Goal: Book appointment/travel/reservation

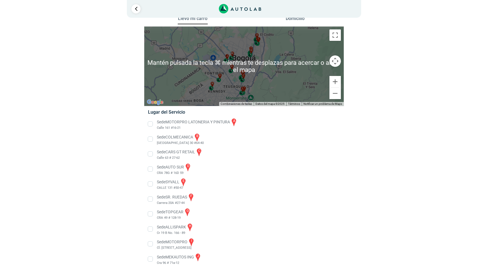
scroll to position [12, 0]
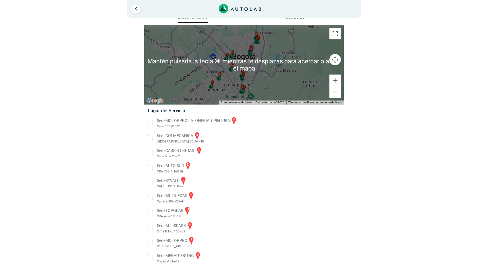
click at [338, 81] on button "Ampliar" at bounding box center [334, 80] width 11 height 11
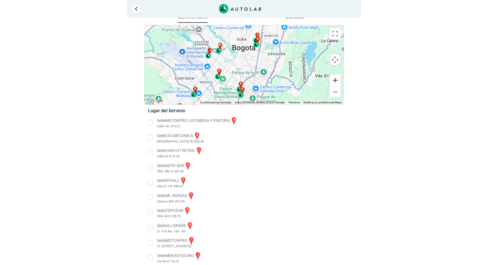
click at [338, 81] on button "Ampliar" at bounding box center [334, 80] width 11 height 11
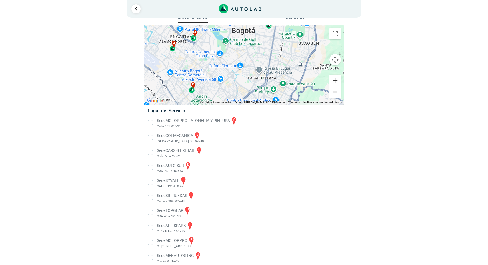
click at [338, 81] on button "Ampliar" at bounding box center [334, 80] width 11 height 11
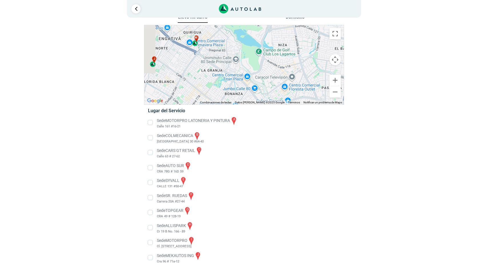
drag, startPoint x: 170, startPoint y: 43, endPoint x: 222, endPoint y: 74, distance: 59.9
click at [222, 74] on div "a b c d e f g" at bounding box center [243, 64] width 199 height 79
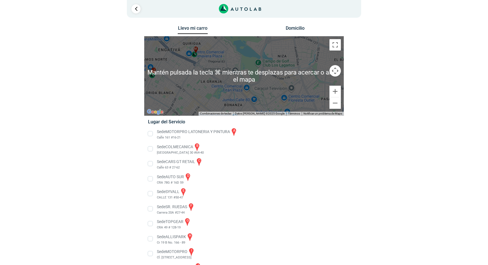
scroll to position [1, 0]
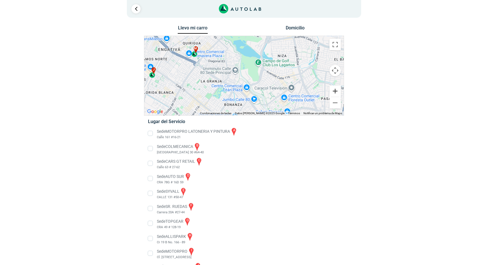
click at [336, 90] on button "Ampliar" at bounding box center [334, 90] width 11 height 11
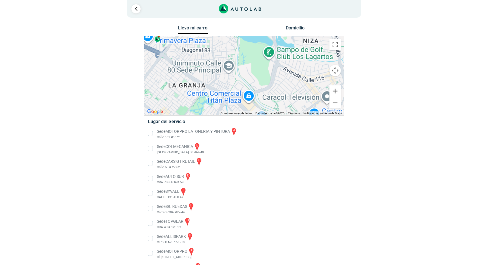
click at [336, 90] on button "Ampliar" at bounding box center [334, 90] width 11 height 11
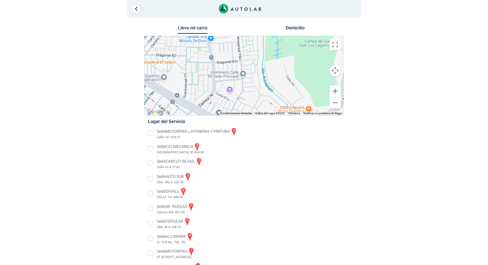
drag, startPoint x: 183, startPoint y: 54, endPoint x: 357, endPoint y: 118, distance: 185.2
click at [357, 118] on div "Llevo mi carro [GEOGRAPHIC_DATA] ← Mover a la izquierda → Mover a la derecha ↑ …" at bounding box center [243, 183] width 277 height 318
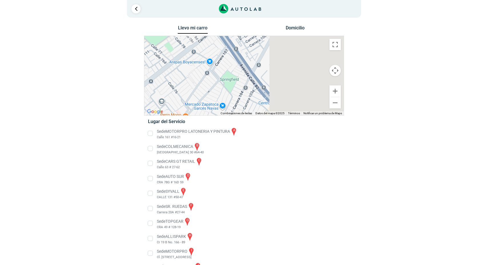
drag, startPoint x: 308, startPoint y: 76, endPoint x: 208, endPoint y: 74, distance: 99.4
click at [208, 74] on div "a b c d e f g" at bounding box center [243, 75] width 199 height 79
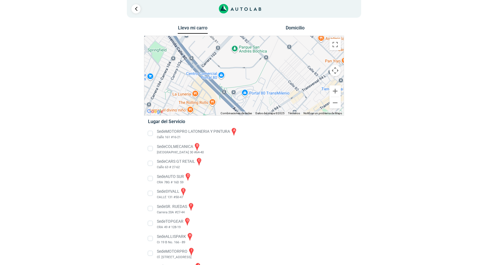
drag, startPoint x: 297, startPoint y: 84, endPoint x: 226, endPoint y: 56, distance: 75.7
click at [226, 56] on div "a b c d e f g" at bounding box center [243, 75] width 199 height 79
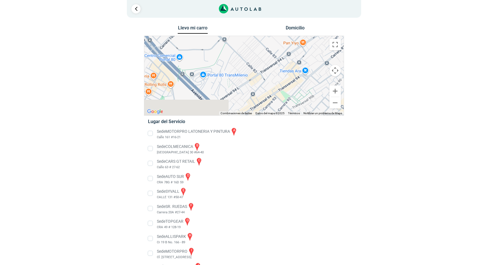
drag, startPoint x: 273, startPoint y: 94, endPoint x: 204, endPoint y: 56, distance: 78.2
click at [204, 56] on div "a b c d e f g" at bounding box center [243, 75] width 199 height 79
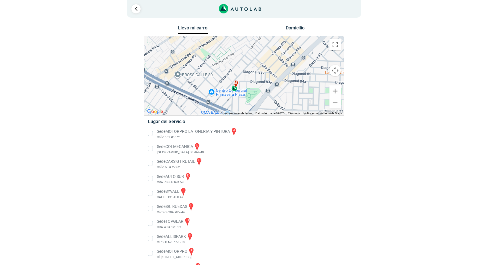
drag, startPoint x: 258, startPoint y: 84, endPoint x: 205, endPoint y: 63, distance: 56.2
click at [205, 63] on div "a b c d e f g" at bounding box center [243, 75] width 199 height 79
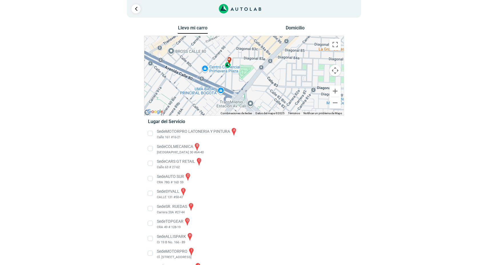
drag, startPoint x: 220, startPoint y: 92, endPoint x: 214, endPoint y: 68, distance: 24.8
click at [214, 68] on div "a b c d e f g" at bounding box center [243, 75] width 199 height 79
click at [230, 66] on div "m" at bounding box center [228, 62] width 7 height 11
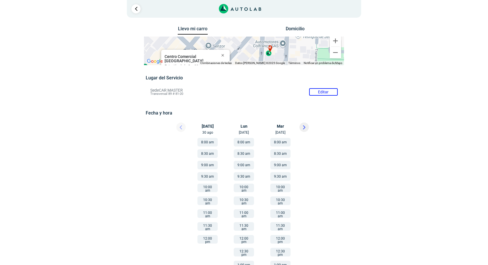
click at [204, 188] on button "10:00 am" at bounding box center [207, 188] width 20 height 9
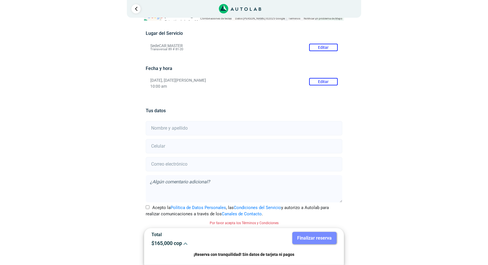
scroll to position [44, 0]
type input "[PERSON_NAME]"
type input "3204746775"
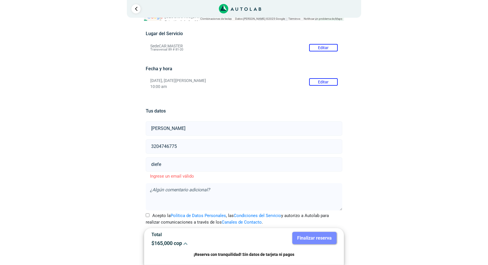
type input "diefer"
